Goal: Task Accomplishment & Management: Manage account settings

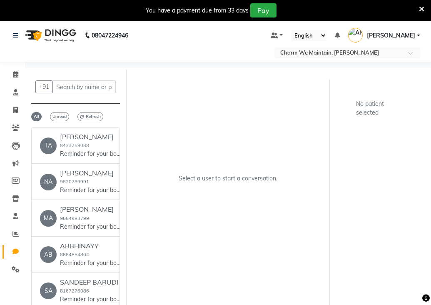
select select "100"
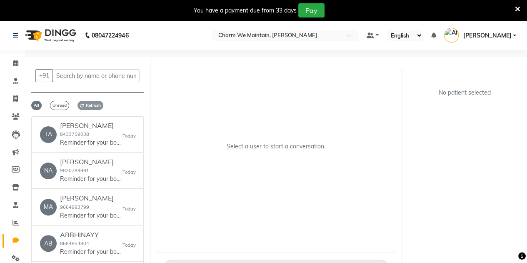
click at [102, 105] on span "Refresh" at bounding box center [91, 105] width 26 height 9
click at [111, 143] on p "Reminder for your booking for FACE TREATMENT at Charm We Maintain, [GEOGRAPHIC_…" at bounding box center [91, 142] width 63 height 9
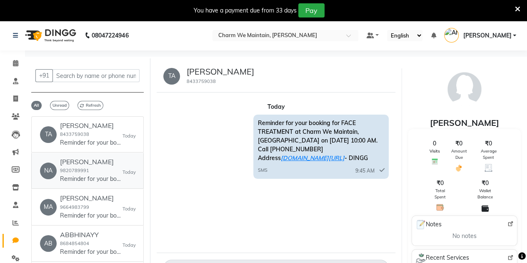
click at [91, 161] on h6 "[PERSON_NAME]" at bounding box center [91, 162] width 63 height 8
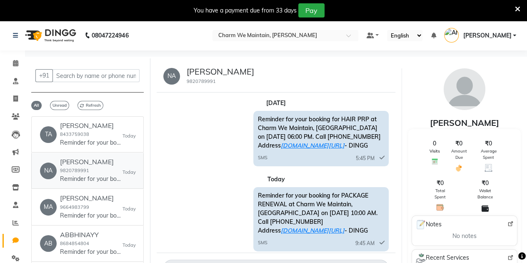
scroll to position [137, 0]
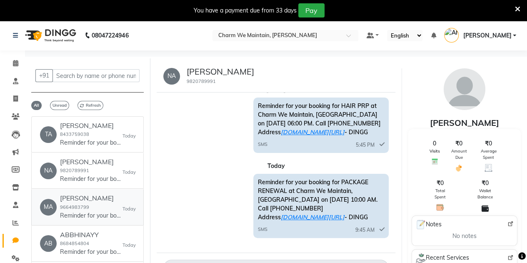
click at [114, 200] on h6 "[PERSON_NAME]" at bounding box center [91, 198] width 63 height 8
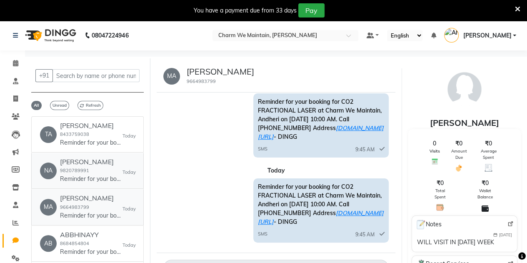
scroll to position [94, 0]
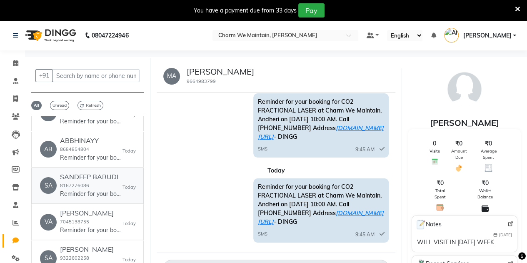
click at [104, 185] on div "SANDEEP BARUDI 8167276086 Reminder for your booking for PEEL TRT at Charm We Ma…" at bounding box center [91, 185] width 63 height 25
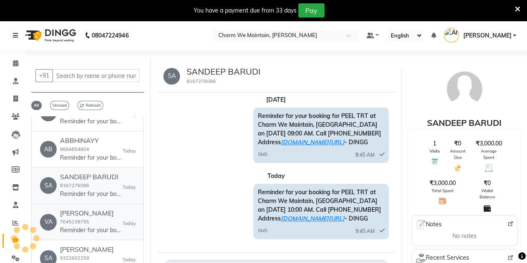
scroll to position [232, 0]
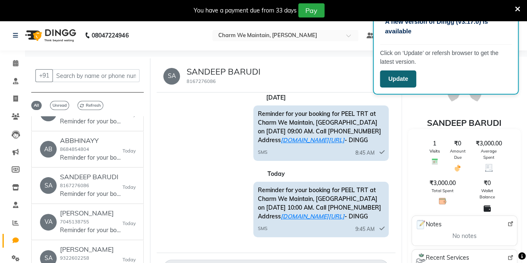
click at [405, 81] on button "Update" at bounding box center [398, 78] width 36 height 17
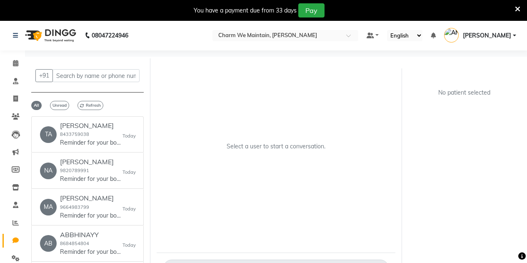
select select "100"
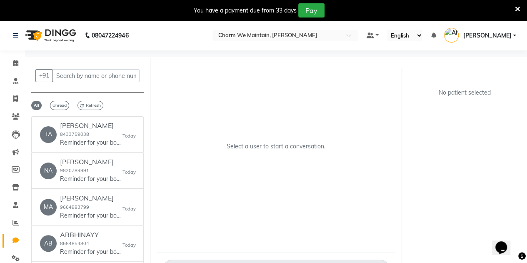
click at [517, 10] on icon at bounding box center [517, 9] width 5 height 8
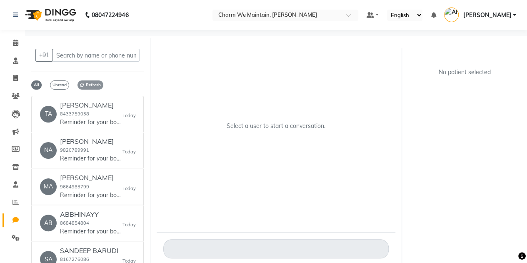
click at [94, 85] on span "Refresh" at bounding box center [91, 84] width 26 height 9
